Goal: Information Seeking & Learning: Learn about a topic

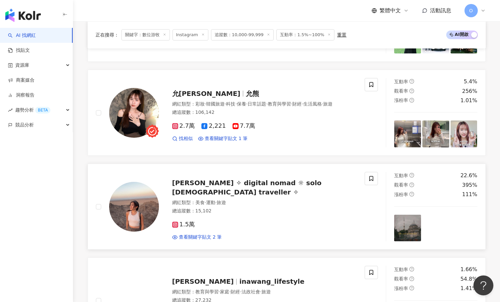
scroll to position [967, 0]
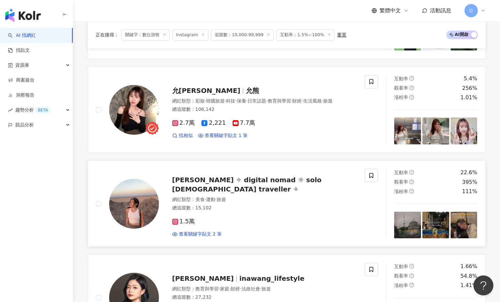
click at [255, 178] on span "𝘑𝘦𝘴𝘴𝘪𝘤𝘢 ✧ digital nomad ☼ solo female traveller ✧" at bounding box center [247, 184] width 150 height 17
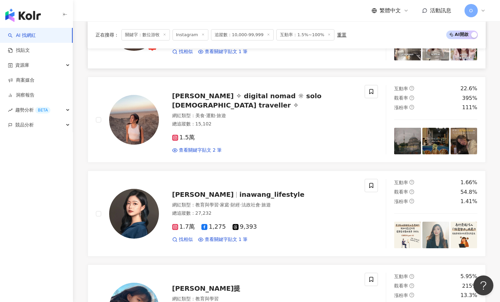
scroll to position [1132, 0]
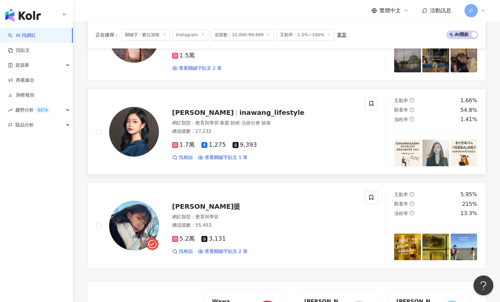
click at [236, 110] on div at bounding box center [236, 113] width 0 height 6
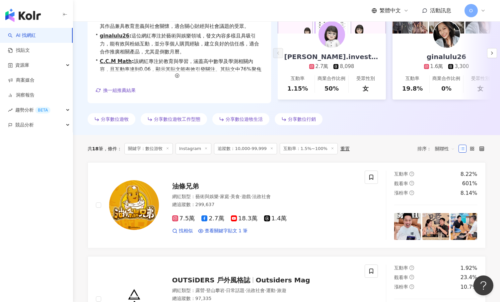
scroll to position [37, 0]
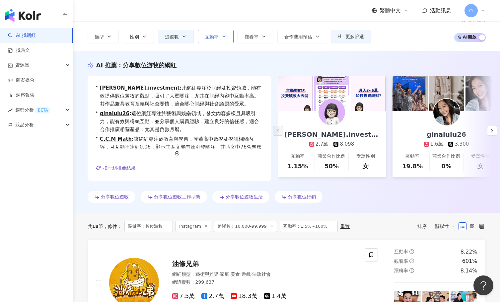
click at [220, 33] on button "互動率" at bounding box center [216, 36] width 36 height 13
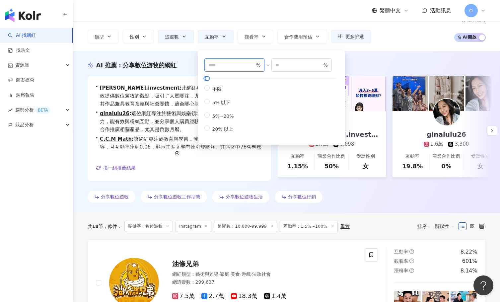
click at [226, 63] on input "***" at bounding box center [231, 64] width 46 height 7
drag, startPoint x: 226, startPoint y: 63, endPoint x: 206, endPoint y: 64, distance: 19.3
click at [206, 64] on span "*** %" at bounding box center [234, 64] width 60 height 13
type input "****"
click at [425, 43] on div "Instagram **** 台灣 搜尋 keyword 搜尋名稱、敘述、貼文含有關鍵字 “ 數位游牧 ” 的網紅 您可能感興趣： 專案合作 獨立合約 個人事…" at bounding box center [286, 17] width 427 height 67
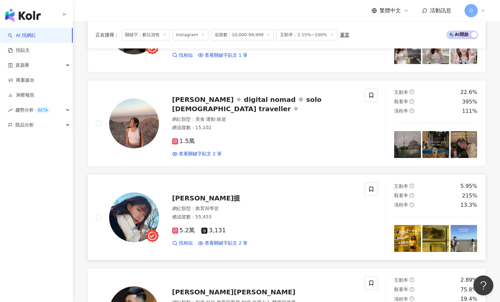
scroll to position [896, 0]
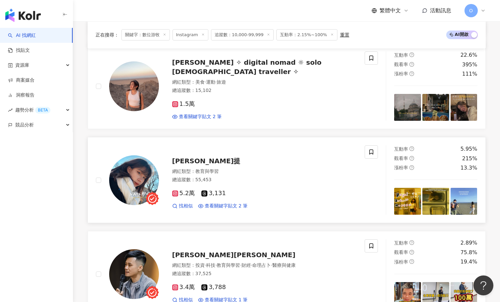
click at [190, 157] on span "Nati那提" at bounding box center [206, 161] width 68 height 8
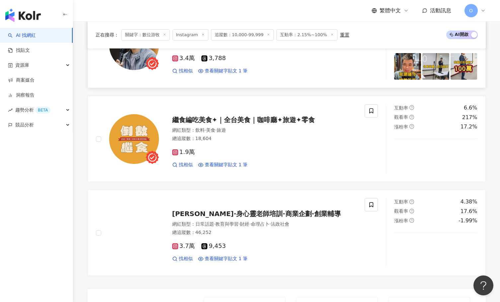
scroll to position [1029, 0]
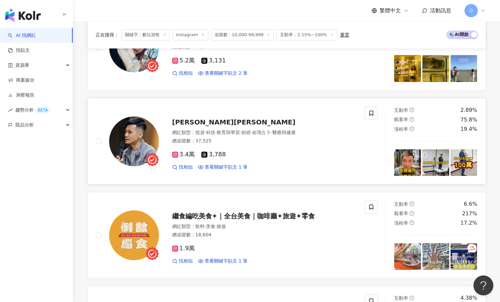
click at [205, 118] on span "陳柏維 Allen" at bounding box center [233, 122] width 123 height 8
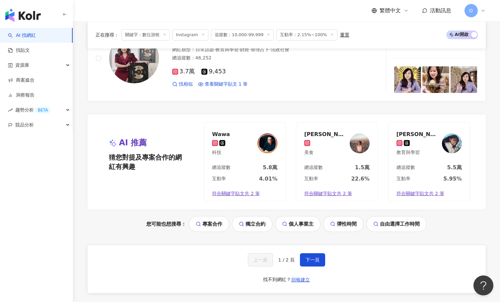
scroll to position [1307, 0]
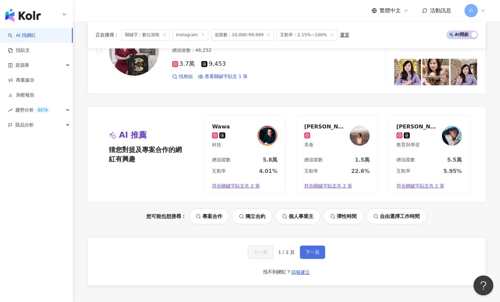
click at [316, 250] on span "下一頁" at bounding box center [313, 252] width 14 height 5
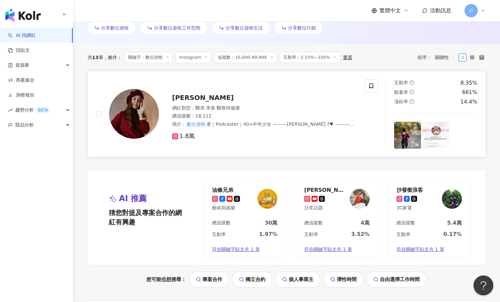
scroll to position [199, 0]
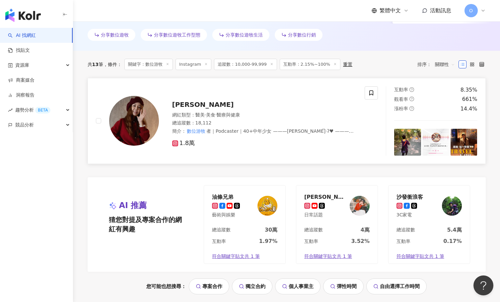
click at [179, 101] on span "柚子鄭" at bounding box center [203, 105] width 62 height 8
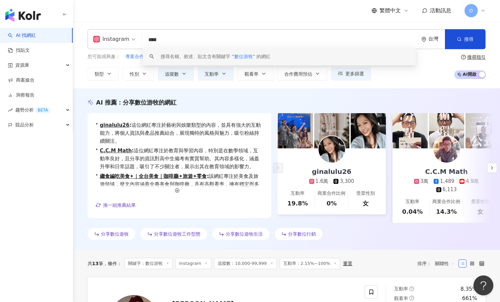
scroll to position [0, 0]
drag, startPoint x: 176, startPoint y: 44, endPoint x: 144, endPoint y: 42, distance: 31.6
click at [145, 42] on input "****" at bounding box center [281, 40] width 273 height 13
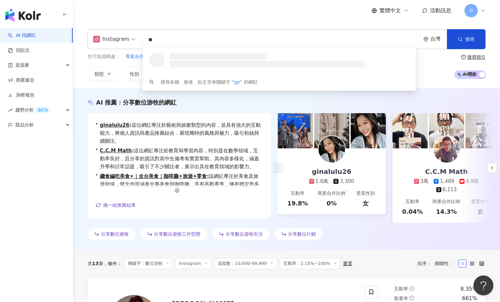
type input "*"
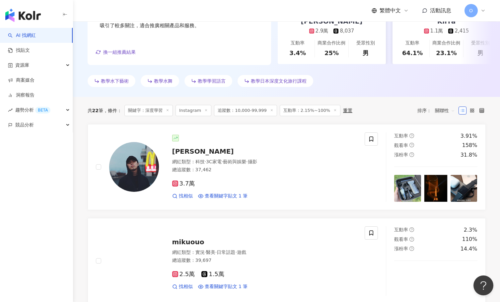
scroll to position [166, 0]
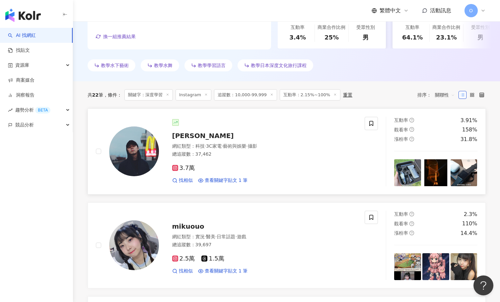
click at [191, 136] on span "gojim狗俊" at bounding box center [203, 136] width 62 height 8
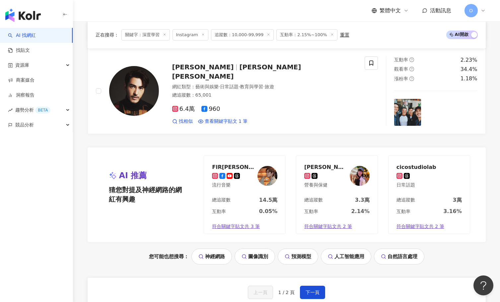
scroll to position [1361, 0]
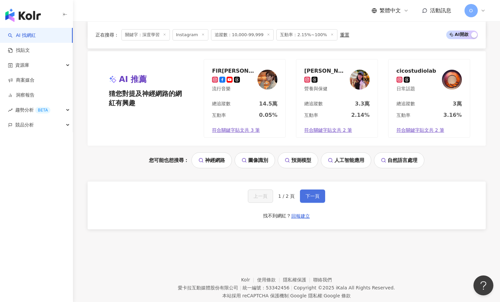
click at [313, 195] on span "下一頁" at bounding box center [313, 196] width 14 height 5
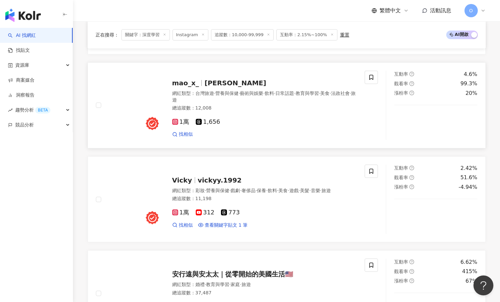
scroll to position [308, 0]
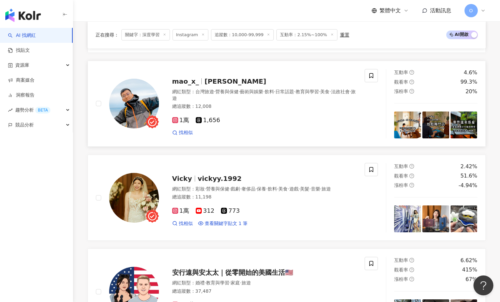
click at [195, 79] on span "mao_x_" at bounding box center [185, 81] width 27 height 8
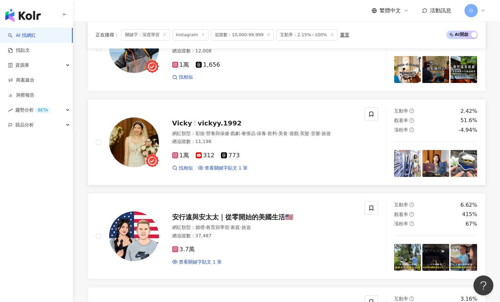
scroll to position [374, 0]
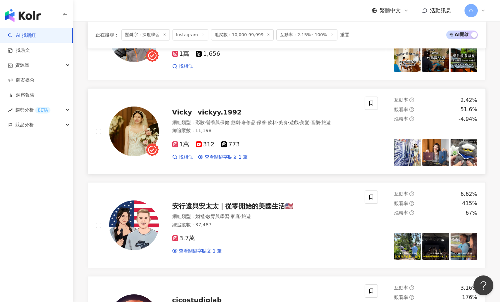
click at [211, 109] on span "vickyy.1992" at bounding box center [220, 112] width 44 height 8
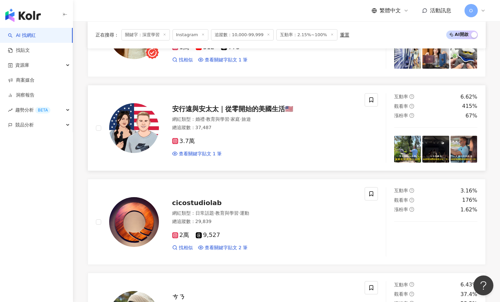
scroll to position [474, 0]
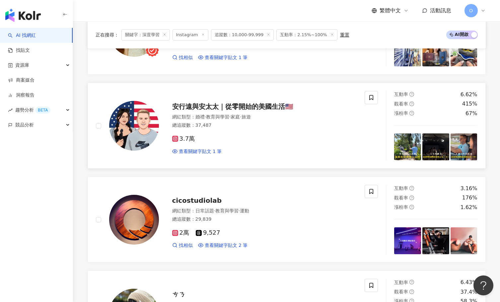
click at [237, 106] on span "安行遠與安太太｜從零開始的美國生活🇺🇸" at bounding box center [232, 107] width 121 height 8
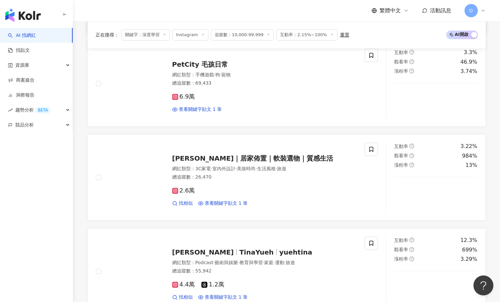
scroll to position [839, 0]
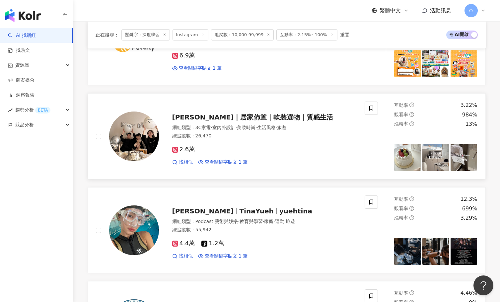
click at [256, 117] on span "Irene’s｜居家佈置｜軟裝選物｜質感生活" at bounding box center [252, 117] width 161 height 8
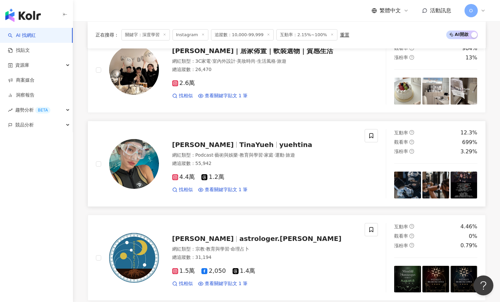
scroll to position [938, 0]
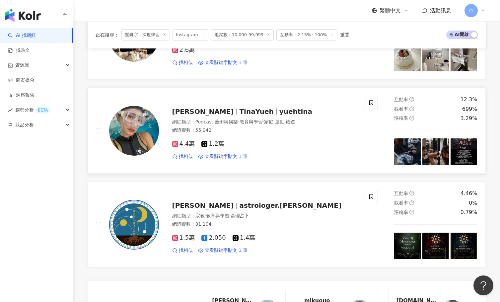
click at [239, 111] on span "TinaYueh" at bounding box center [256, 112] width 34 height 8
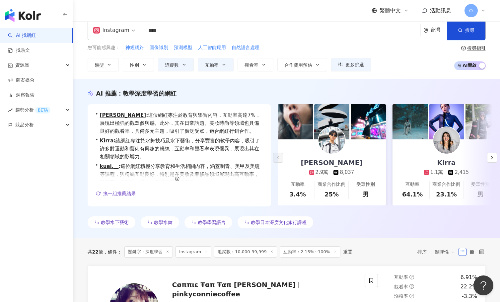
scroll to position [0, 0]
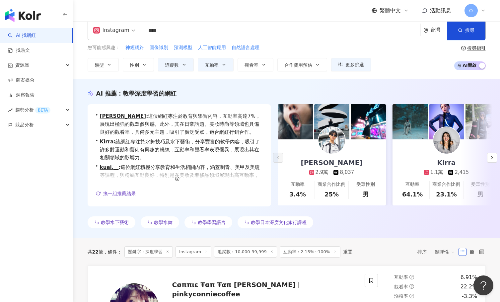
click at [157, 33] on input "****" at bounding box center [281, 31] width 273 height 13
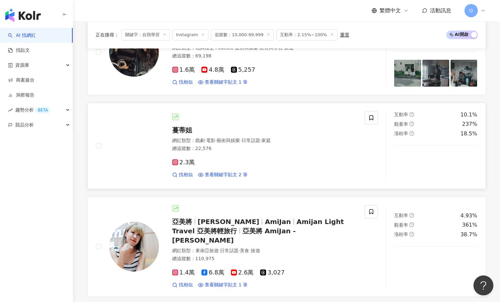
scroll to position [332, 0]
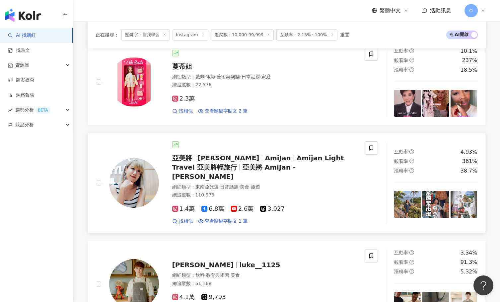
type input "****"
click at [178, 206] on icon at bounding box center [175, 209] width 6 height 6
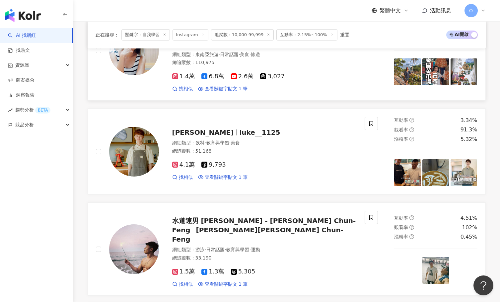
scroll to position [465, 0]
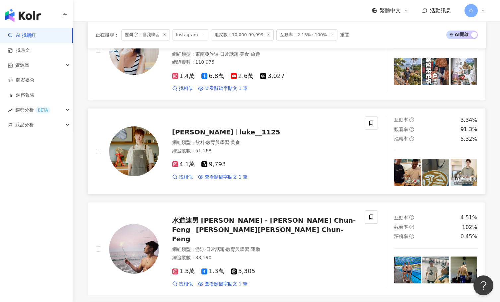
click at [208, 128] on span "謝溢宸Luke" at bounding box center [205, 132] width 67 height 8
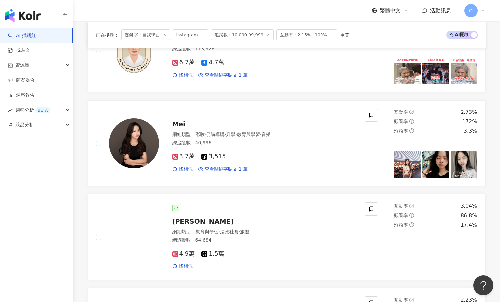
scroll to position [797, 0]
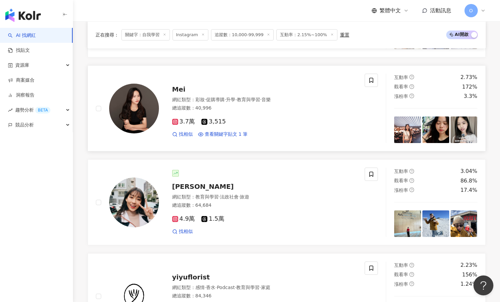
click at [177, 85] on span "Mei" at bounding box center [178, 89] width 13 height 8
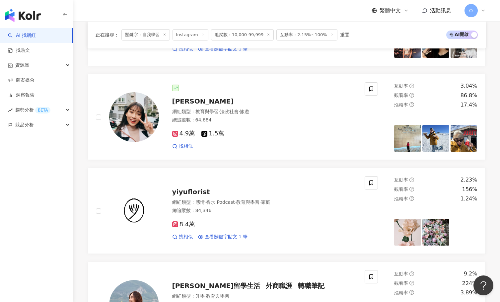
scroll to position [896, 0]
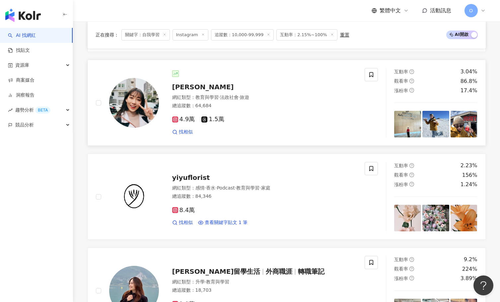
click at [157, 86] on img at bounding box center [134, 103] width 50 height 50
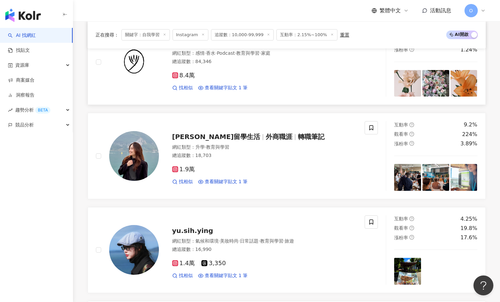
scroll to position [1062, 0]
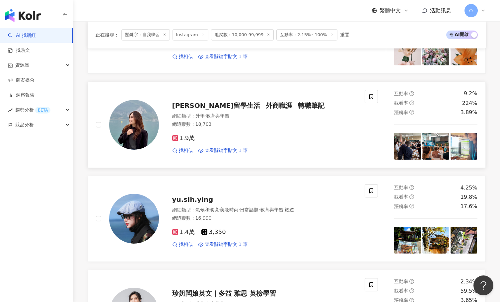
click at [266, 102] on span "外商職涯" at bounding box center [279, 106] width 27 height 8
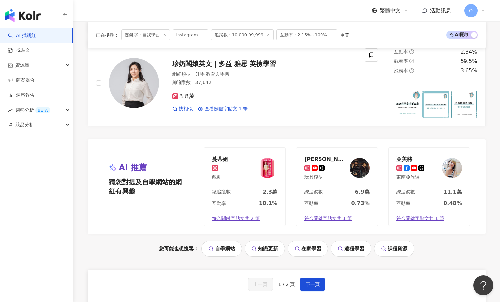
scroll to position [1294, 0]
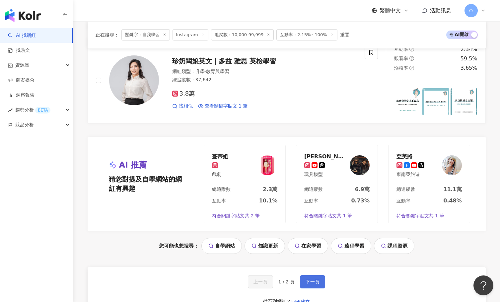
click at [320, 275] on button "下一頁" at bounding box center [312, 281] width 25 height 13
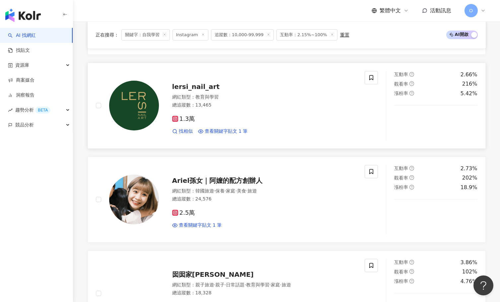
scroll to position [474, 0]
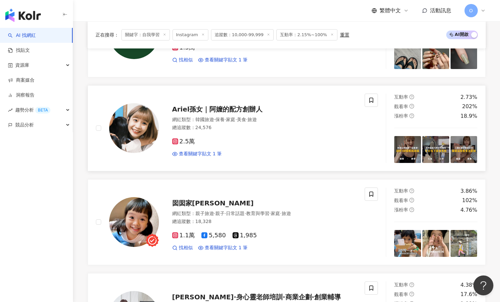
click at [239, 112] on span "Ariel孫女｜阿嬤的配方創辦人" at bounding box center [217, 109] width 91 height 8
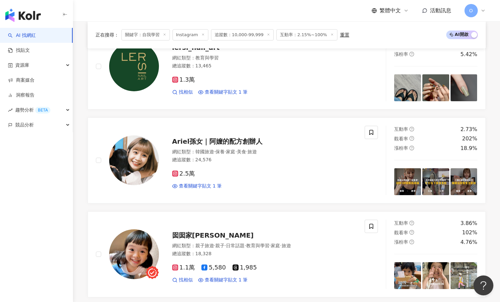
scroll to position [440, 0]
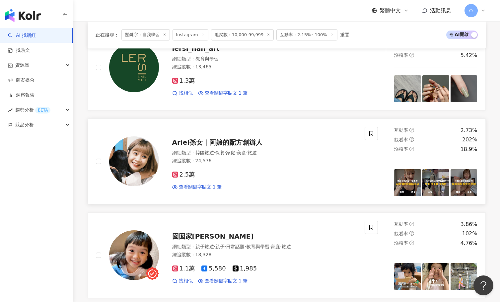
click at [192, 146] on span "Ariel孫女｜阿嬤的配方創辦人" at bounding box center [217, 142] width 91 height 8
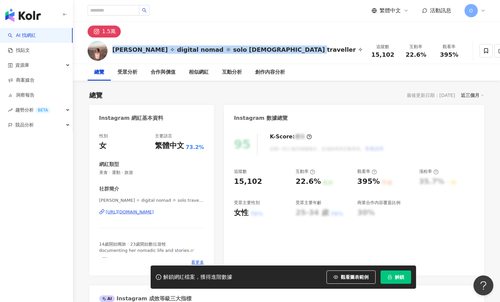
drag, startPoint x: 263, startPoint y: 50, endPoint x: 111, endPoint y: 51, distance: 151.7
click at [111, 51] on div "𝘑𝘦𝘴𝘴𝘪𝘤𝘢 ✧ digital nomad ☼ solo female traveller ✧ 追蹤數 15,102 互動率 22.6% 觀看率 395%" at bounding box center [286, 51] width 425 height 26
copy div "𝘑𝘦𝘴𝘴𝘪𝘤𝘢 ✧ digital nomad ☼ solo female traveller ✧"
drag, startPoint x: 280, startPoint y: 58, endPoint x: 275, endPoint y: 57, distance: 5.7
click at [280, 58] on div "𝘑𝘦𝘴𝘴𝘪𝘤𝘢 ✧ digital nomad ☼ solo female traveller ✧ 追蹤數 15,102 互動率 22.6% 觀看率 395%" at bounding box center [286, 51] width 425 height 26
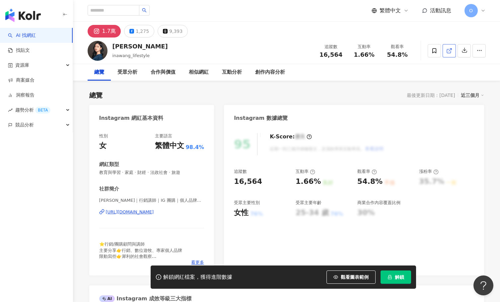
click at [455, 50] on link at bounding box center [449, 50] width 13 height 13
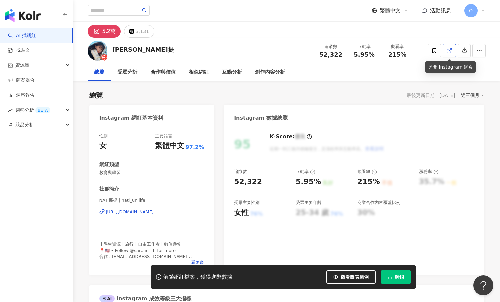
click at [448, 52] on icon at bounding box center [449, 51] width 6 height 6
drag, startPoint x: 134, startPoint y: 50, endPoint x: 112, endPoint y: 50, distance: 22.2
click at [112, 50] on div "Nati那提 追蹤數 52,322 互動率 5.95% 觀看率 215%" at bounding box center [286, 51] width 425 height 26
copy div "Nati那提"
click at [154, 40] on div "Nati那提 追蹤數 52,322 互動率 5.95% 觀看率 215%" at bounding box center [286, 51] width 425 height 26
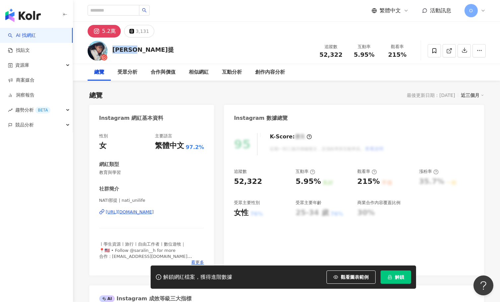
drag, startPoint x: 138, startPoint y: 49, endPoint x: 113, endPoint y: 50, distance: 25.6
click at [113, 50] on div "Nati那提 追蹤數 52,322 互動率 5.95% 觀看率 215%" at bounding box center [286, 51] width 425 height 26
copy div "Nati那提"
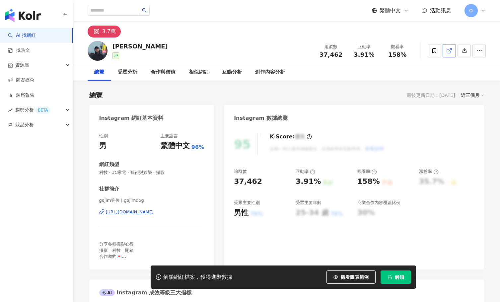
click at [449, 50] on line at bounding box center [450, 49] width 3 height 3
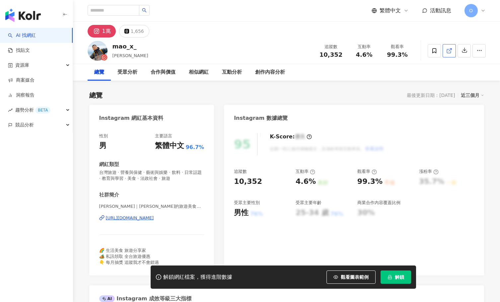
click at [453, 49] on link at bounding box center [449, 50] width 13 height 13
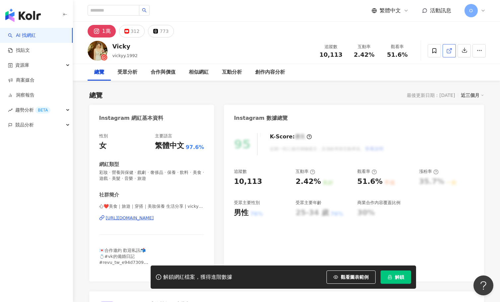
click at [449, 53] on icon at bounding box center [449, 51] width 4 height 4
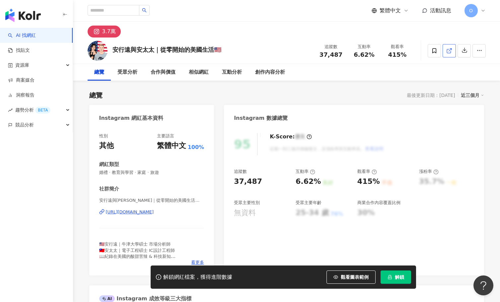
click at [449, 51] on line at bounding box center [450, 49] width 3 height 3
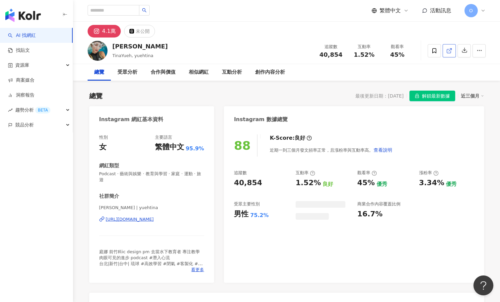
click at [451, 50] on icon at bounding box center [449, 51] width 6 height 6
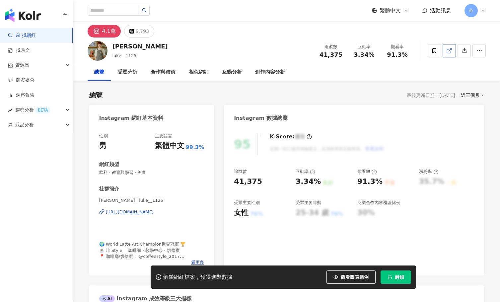
click at [448, 50] on icon at bounding box center [449, 51] width 6 height 6
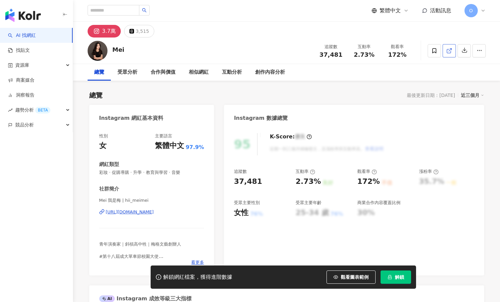
click at [447, 51] on icon at bounding box center [449, 51] width 4 height 4
drag, startPoint x: 130, startPoint y: 45, endPoint x: 110, endPoint y: 48, distance: 19.7
click at [110, 48] on div "Mei 追蹤數 37,481 互動率 2.73% 觀看率 172%" at bounding box center [286, 51] width 425 height 26
copy div "Mei"
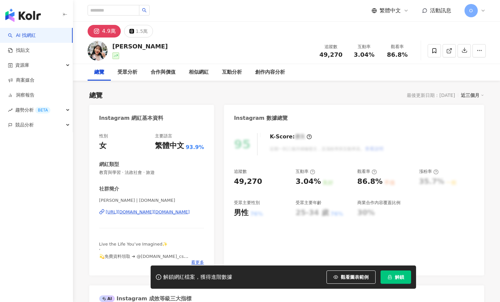
click at [116, 45] on div "[PERSON_NAME] 追蹤數 49,270 互動率 3.04% 觀看率 86.8%" at bounding box center [286, 51] width 425 height 26
click at [135, 44] on div "[PERSON_NAME] 追蹤數 49,270 互動率 3.04% 觀看率 86.8%" at bounding box center [286, 51] width 425 height 26
drag, startPoint x: 132, startPoint y: 46, endPoint x: 114, endPoint y: 45, distance: 17.9
click at [114, 45] on div "Emma 追蹤數 49,270 互動率 3.04% 觀看率 86.8%" at bounding box center [286, 51] width 425 height 26
copy div "Emma"
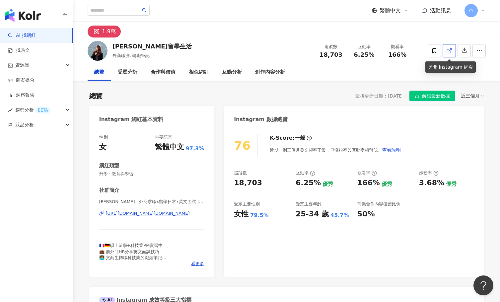
click at [448, 51] on icon at bounding box center [449, 51] width 6 height 6
click at [164, 45] on div "賈桂琳🌻留學生活 外商職涯, 轉職筆記 追蹤數 18,703 互動率 6.25% 觀看率 166%" at bounding box center [286, 51] width 425 height 26
drag, startPoint x: 159, startPoint y: 45, endPoint x: 281, endPoint y: 244, distance: 232.8
click at [114, 42] on div "賈桂琳🌻留學生活" at bounding box center [152, 46] width 79 height 8
copy div "賈桂琳🌻留學生活"
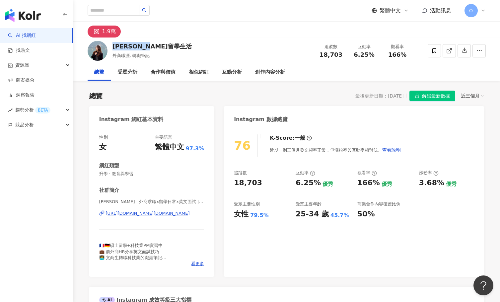
click at [199, 50] on div "賈桂琳🌻留學生活 外商職涯, 轉職筆記 追蹤數 18,703 互動率 6.25% 觀看率 166%" at bounding box center [286, 51] width 425 height 26
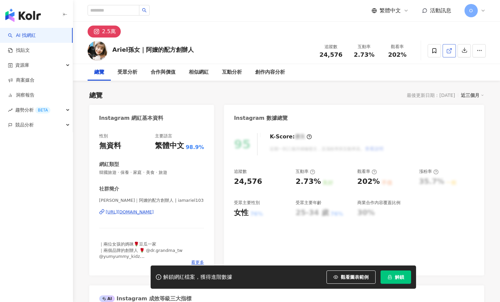
click at [447, 54] on span at bounding box center [449, 50] width 6 height 7
